Goal: Obtain resource: Download file/media

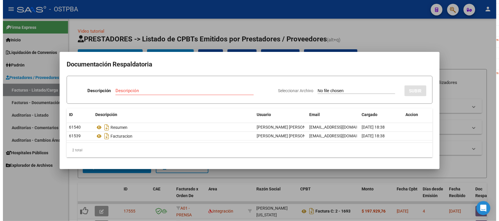
scroll to position [1, 0]
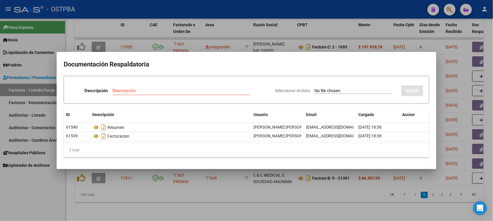
click at [31, 192] on div at bounding box center [246, 110] width 493 height 221
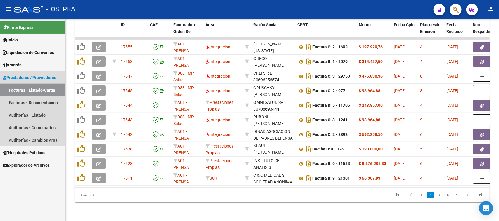
click at [37, 89] on link "Facturas - Listado/Carga" at bounding box center [32, 90] width 65 height 13
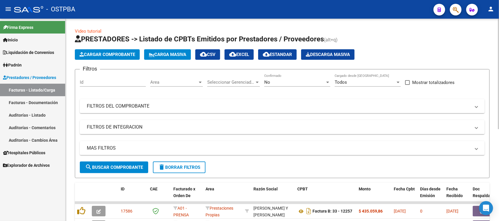
click at [185, 82] on span "Area" at bounding box center [173, 82] width 47 height 5
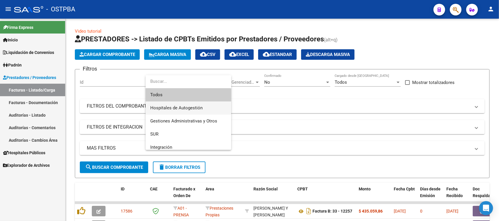
click at [164, 105] on span "Hospitales de Autogestión" at bounding box center [188, 108] width 76 height 13
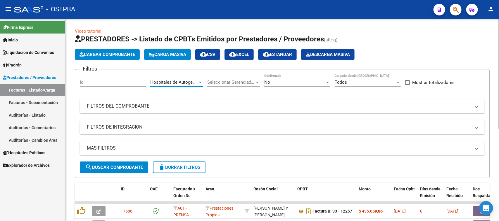
click at [117, 164] on button "search Buscar Comprobante" at bounding box center [114, 168] width 68 height 12
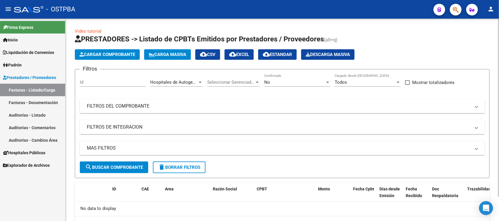
click at [200, 82] on div at bounding box center [200, 82] width 3 height 1
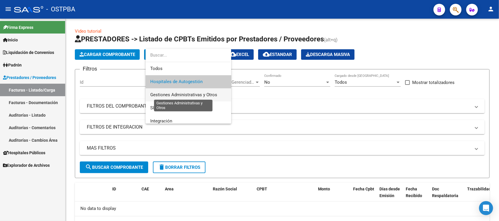
click at [158, 94] on span "Gestiones Administrativas y Otros" at bounding box center [183, 94] width 67 height 5
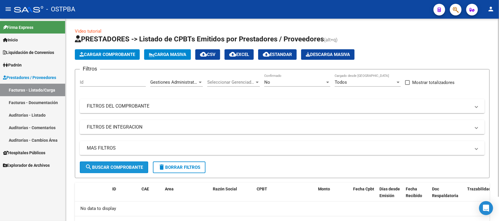
click at [125, 166] on span "search Buscar Comprobante" at bounding box center [114, 167] width 58 height 5
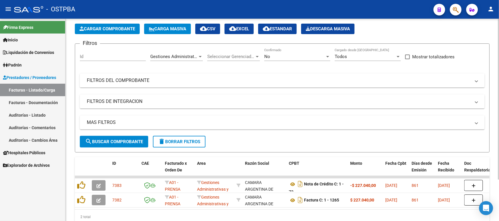
scroll to position [16, 0]
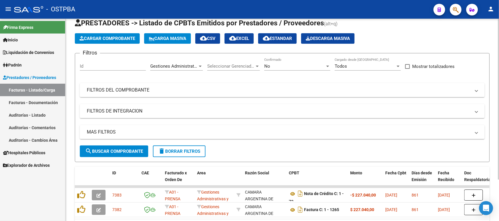
click at [199, 66] on div at bounding box center [200, 66] width 3 height 1
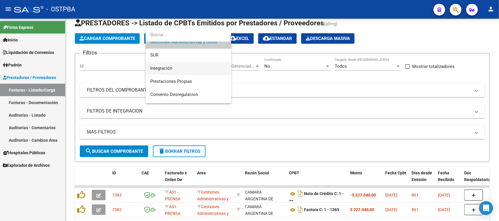
scroll to position [45, 0]
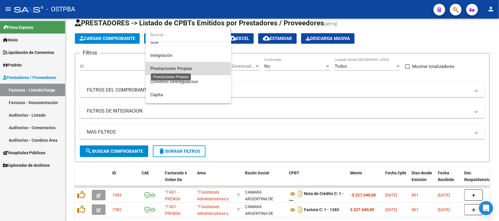
click at [162, 69] on span "Prestaciones Propias" at bounding box center [171, 68] width 42 height 5
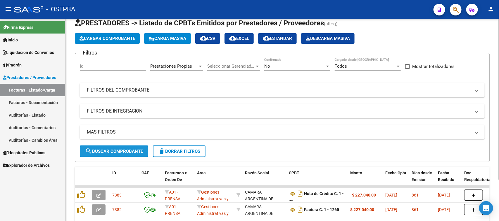
click at [126, 152] on span "search Buscar Comprobante" at bounding box center [114, 151] width 58 height 5
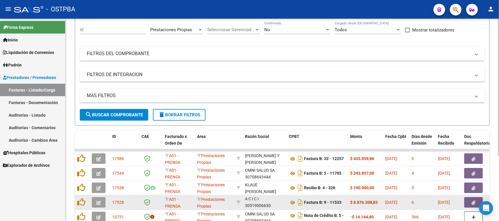
scroll to position [0, 0]
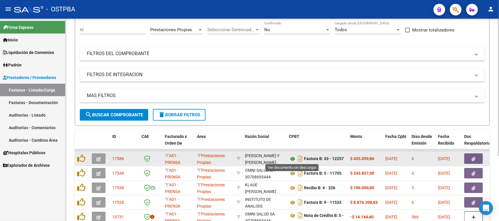
click at [292, 158] on icon at bounding box center [293, 159] width 8 height 7
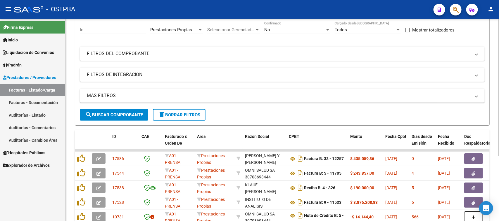
click at [199, 29] on div at bounding box center [200, 29] width 3 height 1
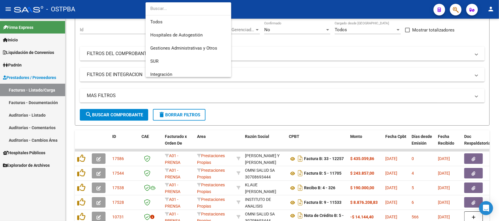
scroll to position [58, 0]
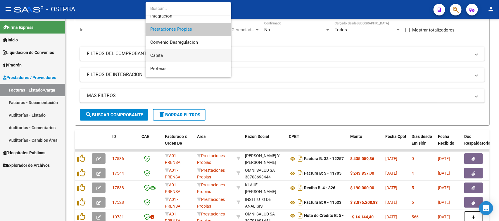
click at [157, 52] on span "Capita" at bounding box center [188, 55] width 76 height 13
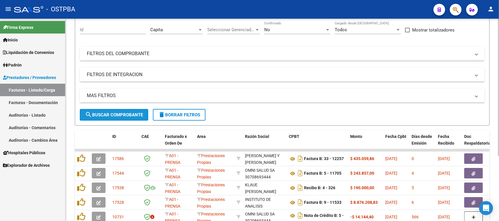
click at [132, 114] on span "search Buscar Comprobante" at bounding box center [114, 114] width 58 height 5
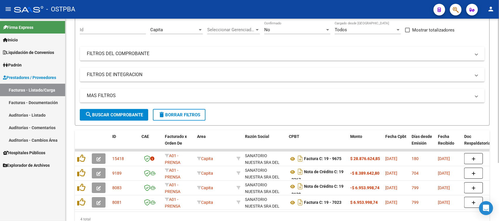
click at [197, 28] on div at bounding box center [199, 29] width 5 height 5
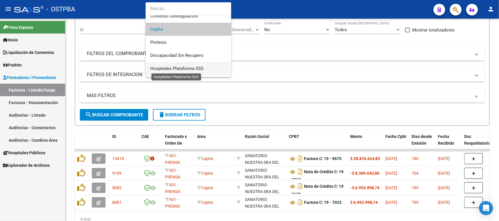
scroll to position [96, 0]
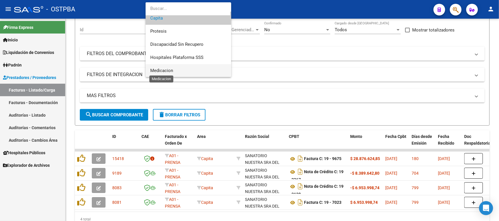
click at [166, 71] on span "Medicacion" at bounding box center [161, 70] width 23 height 5
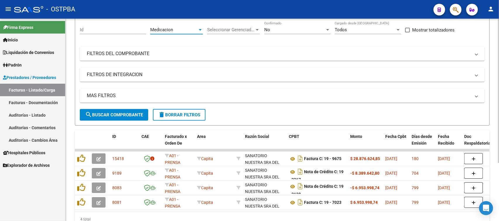
click at [130, 113] on span "search Buscar Comprobante" at bounding box center [114, 114] width 58 height 5
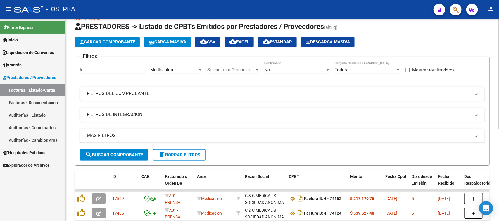
scroll to position [0, 0]
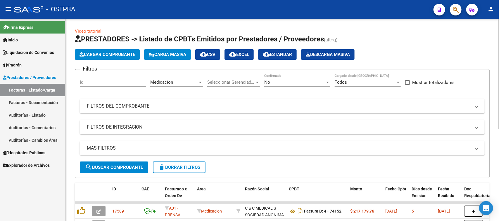
click at [185, 83] on div "Medicacion" at bounding box center [173, 82] width 47 height 5
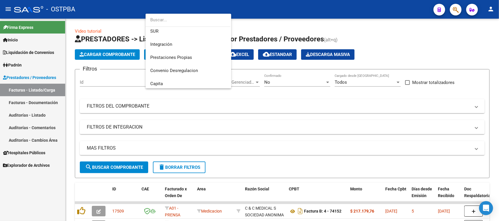
scroll to position [23, 0]
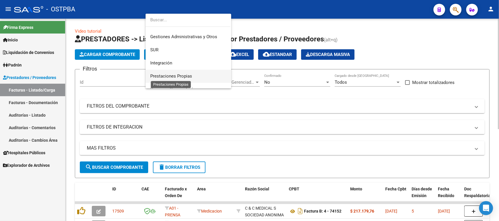
click at [170, 75] on span "Prestaciones Propias" at bounding box center [171, 76] width 42 height 5
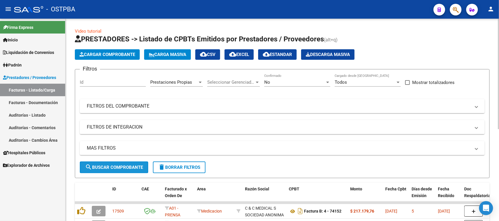
click at [131, 166] on span "search Buscar Comprobante" at bounding box center [114, 167] width 58 height 5
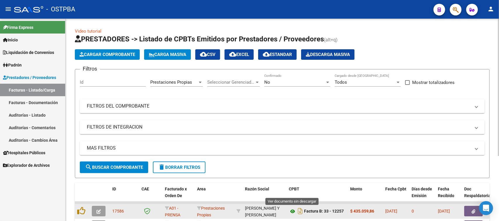
click at [291, 212] on icon at bounding box center [293, 211] width 8 height 7
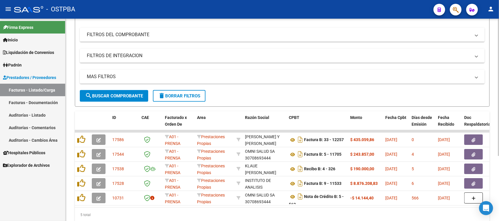
scroll to position [73, 0]
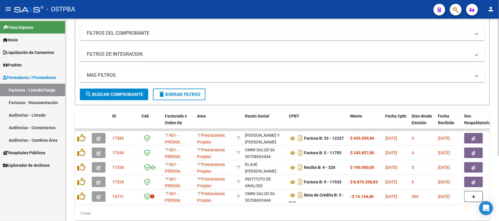
click at [178, 93] on span "delete Borrar Filtros" at bounding box center [179, 94] width 42 height 5
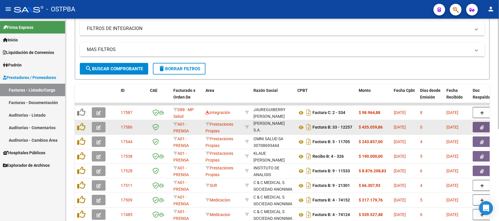
scroll to position [110, 0]
